Goal: Find specific page/section: Find specific page/section

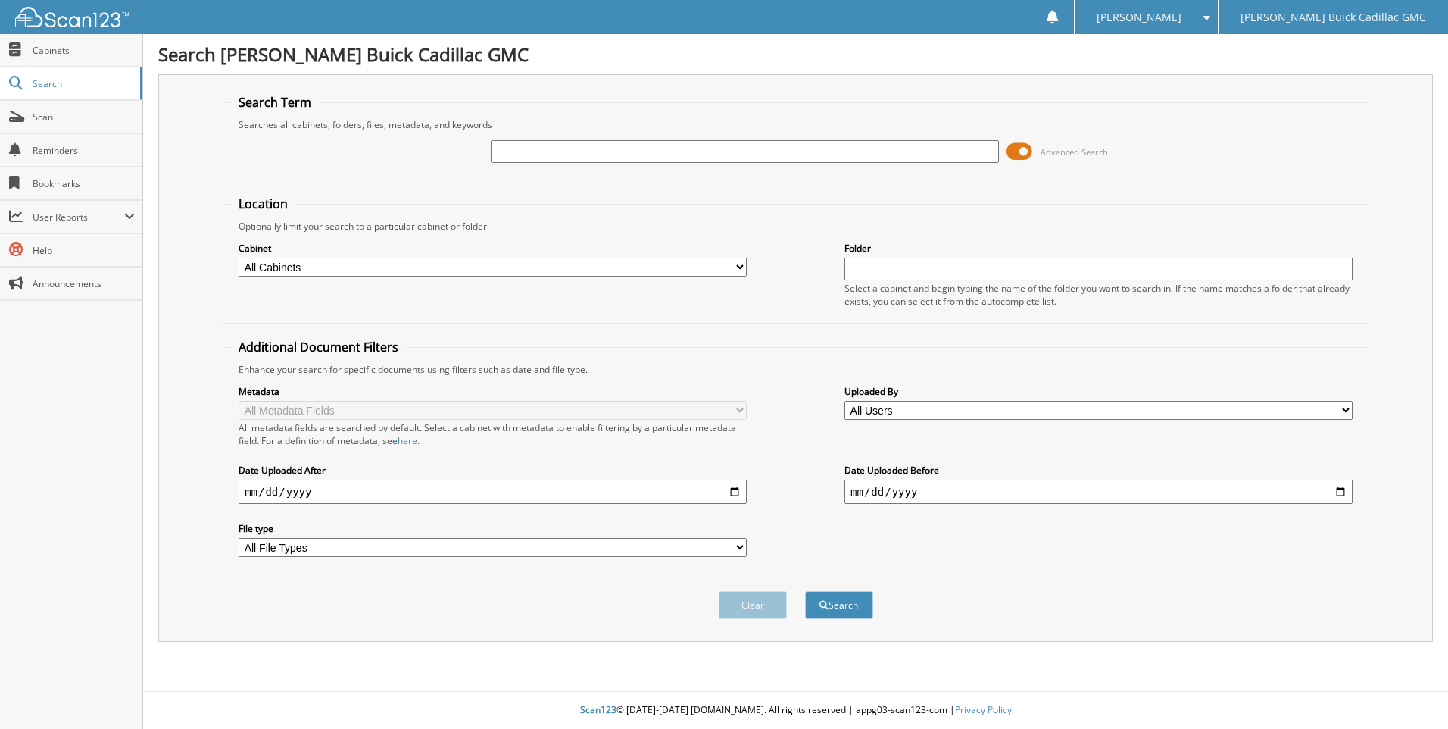
drag, startPoint x: 736, startPoint y: 261, endPoint x: 723, endPoint y: 268, distance: 15.2
click at [736, 261] on select "All Cabinets FTC PRIVACY MOV A/P MOV CONTRACTS MOV PARTS MOV SERVICE NADS ROS" at bounding box center [493, 267] width 508 height 19
select select "38373"
click at [239, 258] on select "All Cabinets FTC PRIVACY MOV A/P MOV CONTRACTS MOV PARTS MOV SERVICE NADS ROS" at bounding box center [493, 267] width 508 height 19
click at [923, 263] on input "text" at bounding box center [1099, 269] width 508 height 23
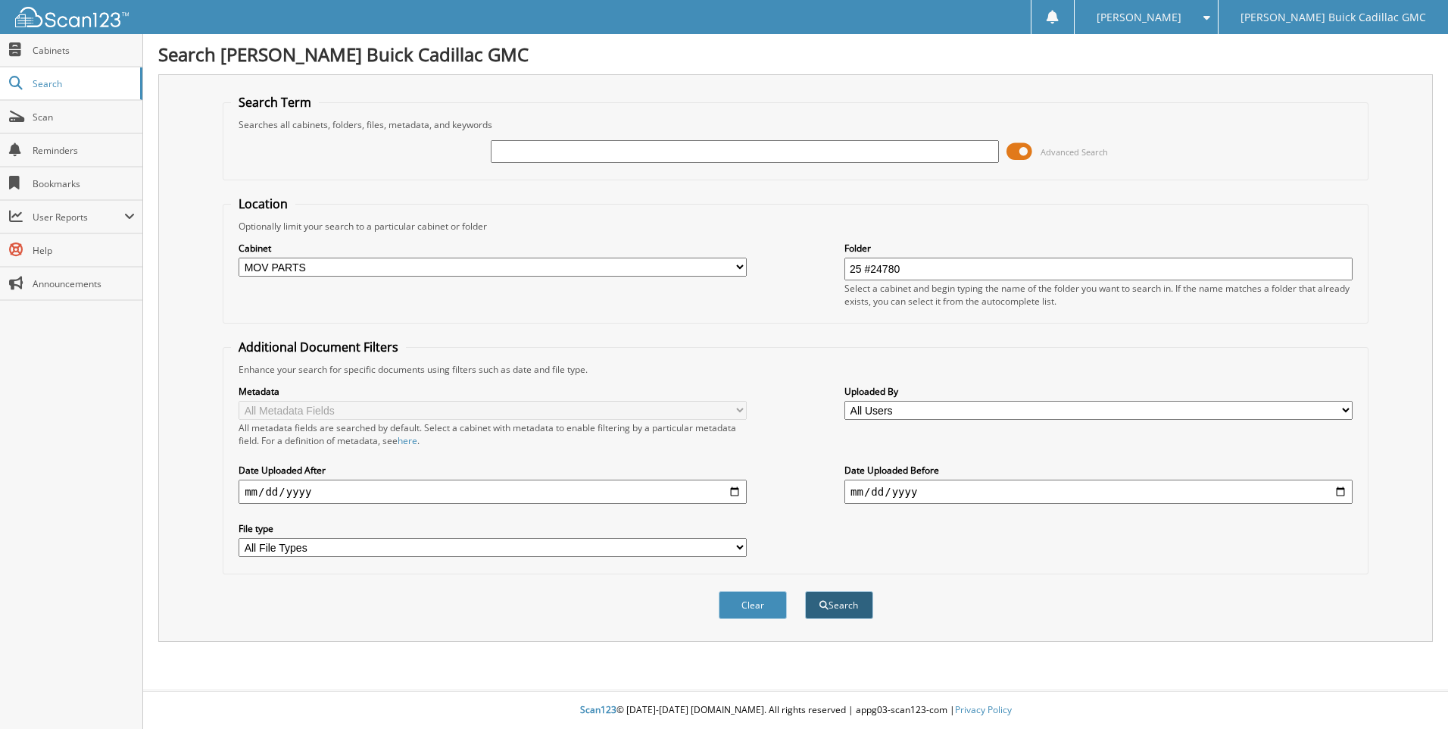
type input "25 #24780"
click at [836, 601] on button "Search" at bounding box center [839, 605] width 68 height 28
click at [538, 145] on input "text" at bounding box center [745, 151] width 508 height 23
type input "25 #24780"
click at [839, 613] on button "Search" at bounding box center [839, 605] width 68 height 28
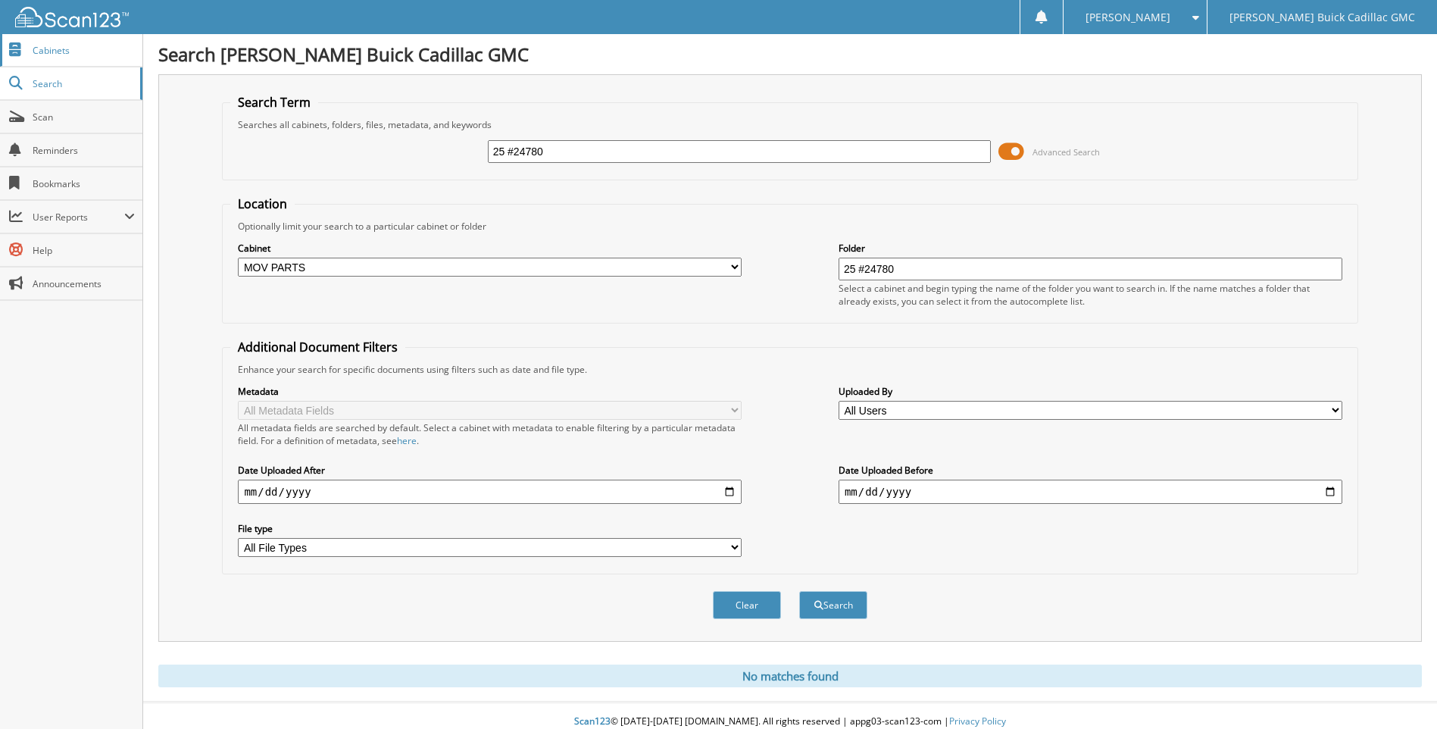
click at [39, 39] on link "Cabinets" at bounding box center [71, 50] width 142 height 33
